Goal: Complete application form: Complete application form

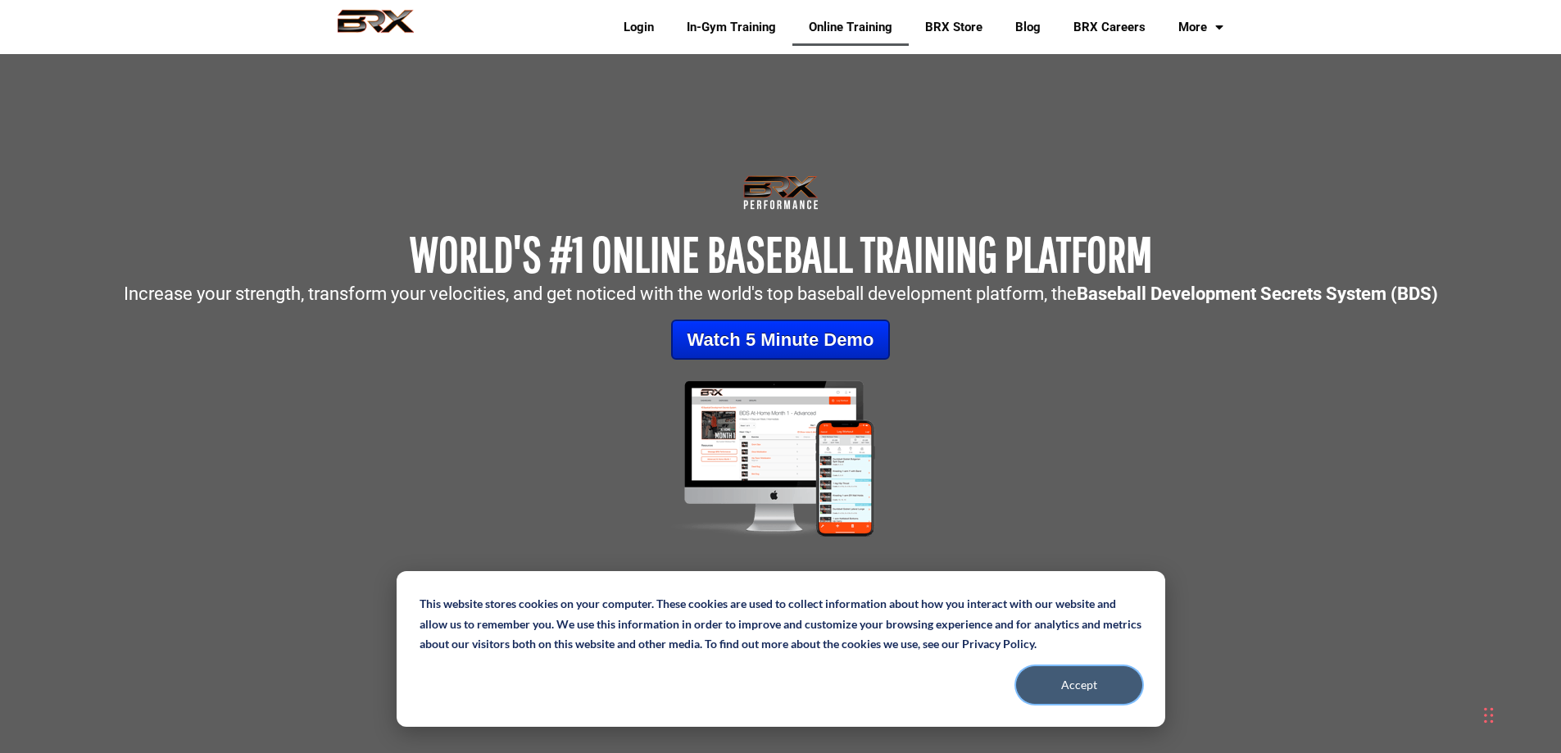
click at [1101, 676] on button "Accept" at bounding box center [1079, 685] width 126 height 38
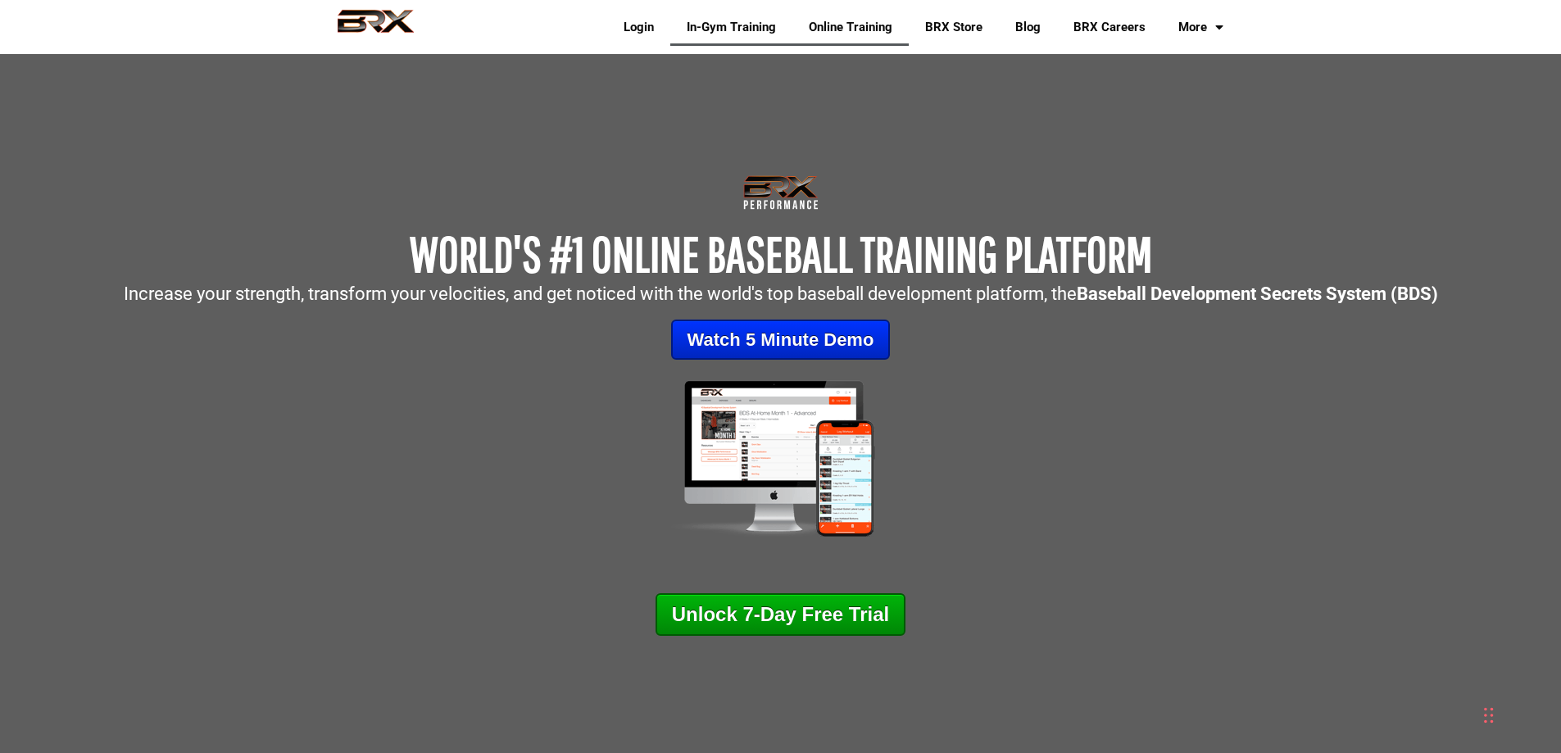
click at [724, 30] on link "In-Gym Training" at bounding box center [731, 27] width 122 height 38
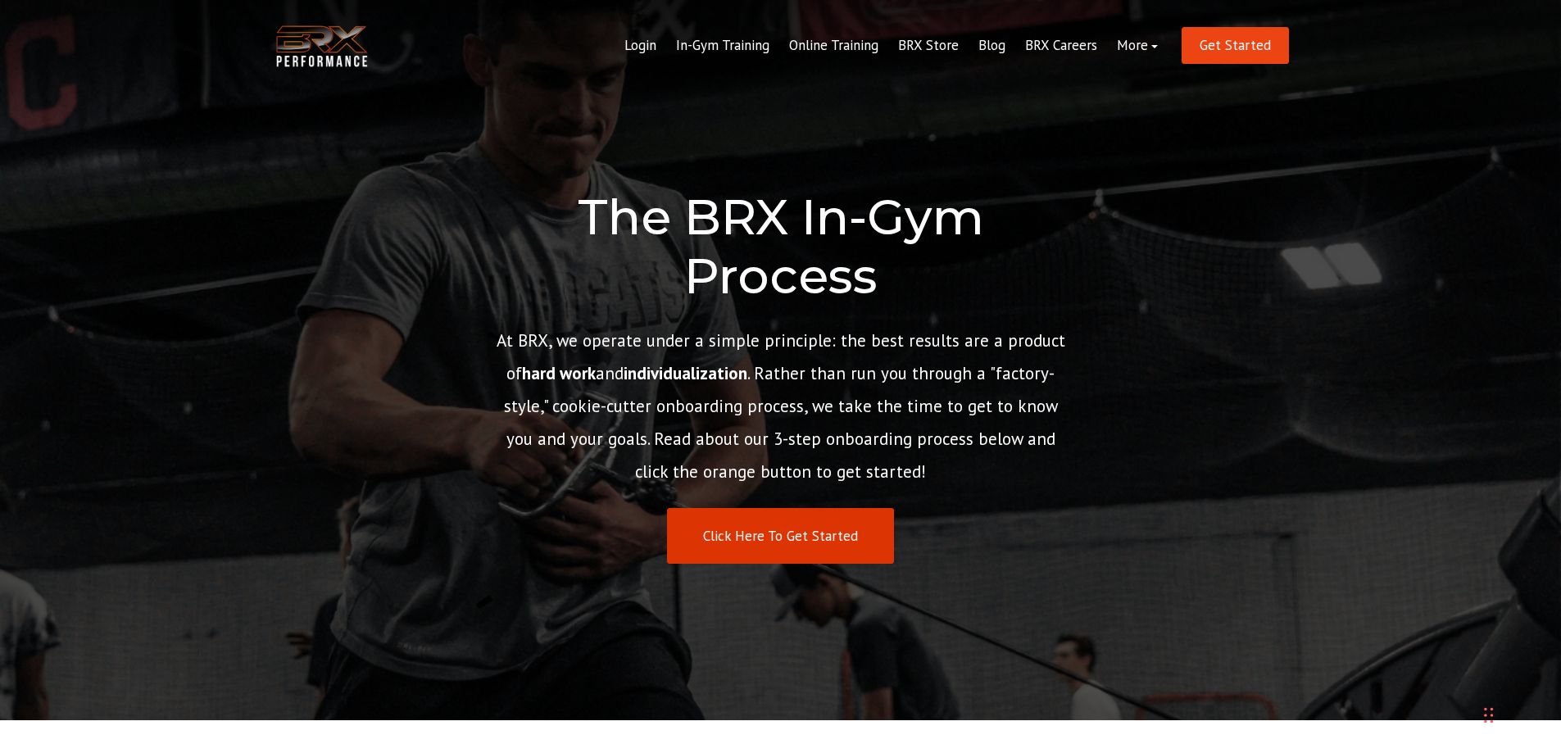
click at [829, 539] on link "Click Here To Get Started" at bounding box center [780, 536] width 227 height 57
click at [870, 46] on link "Online Training" at bounding box center [834, 45] width 109 height 39
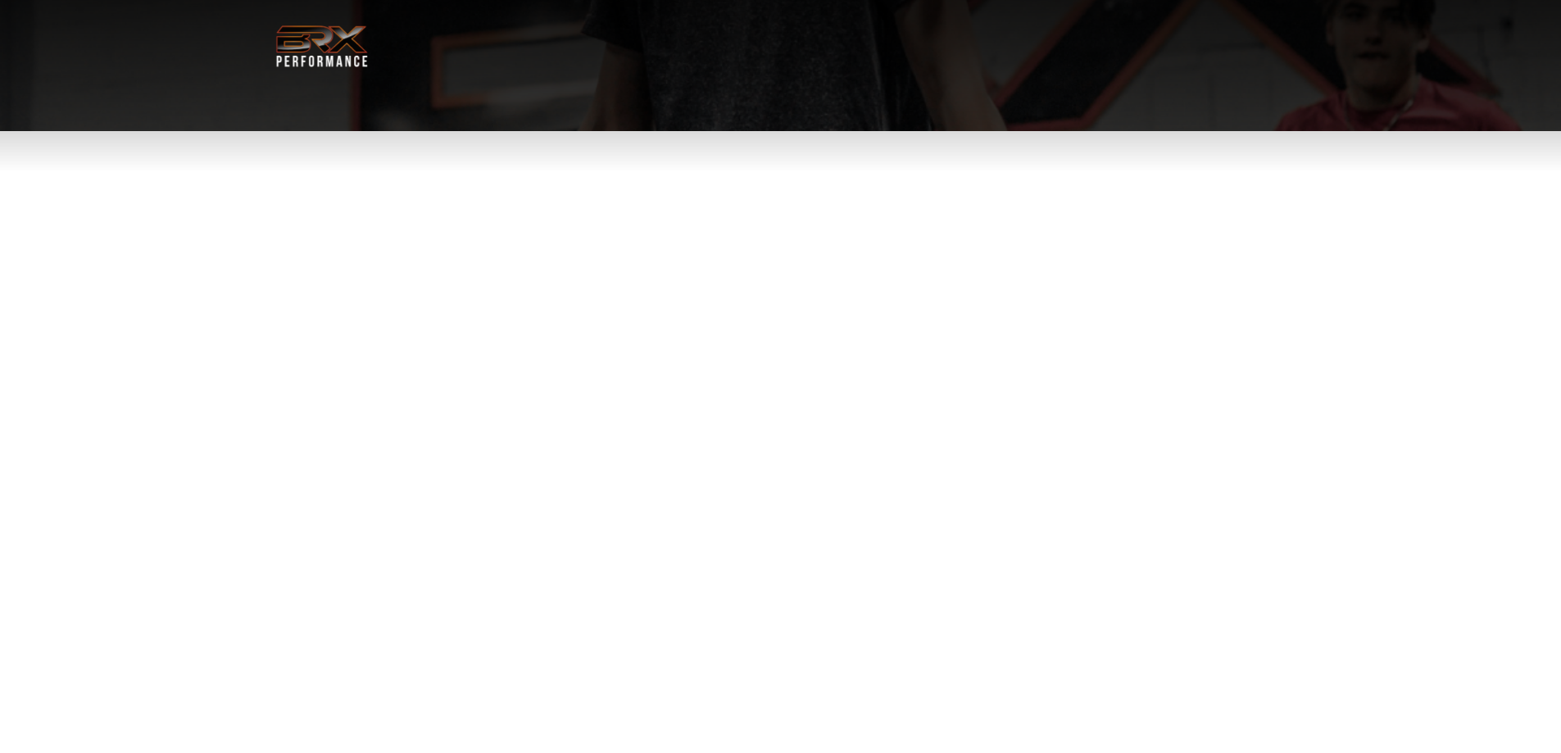
select select "**"
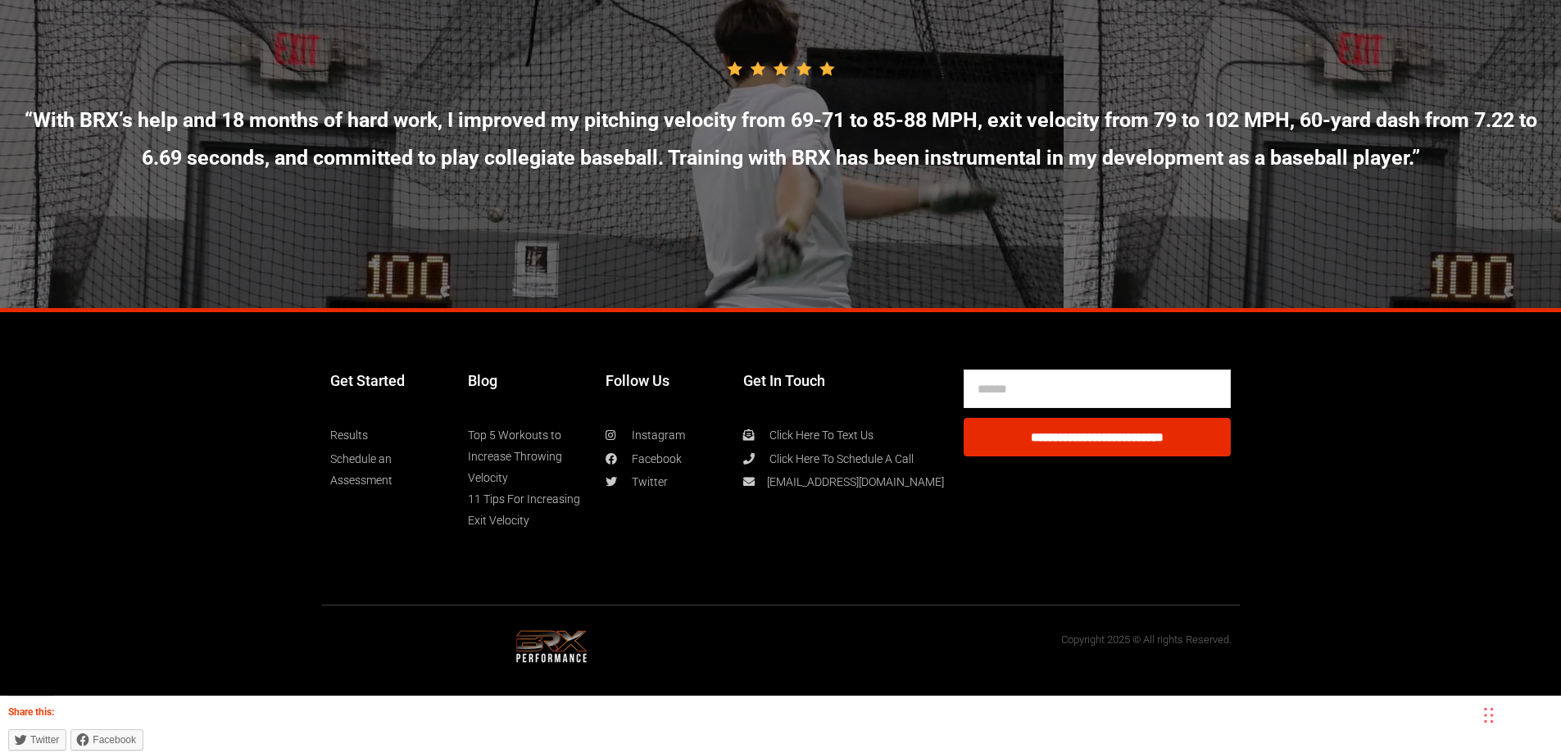
scroll to position [8813, 0]
